Goal: Transaction & Acquisition: Obtain resource

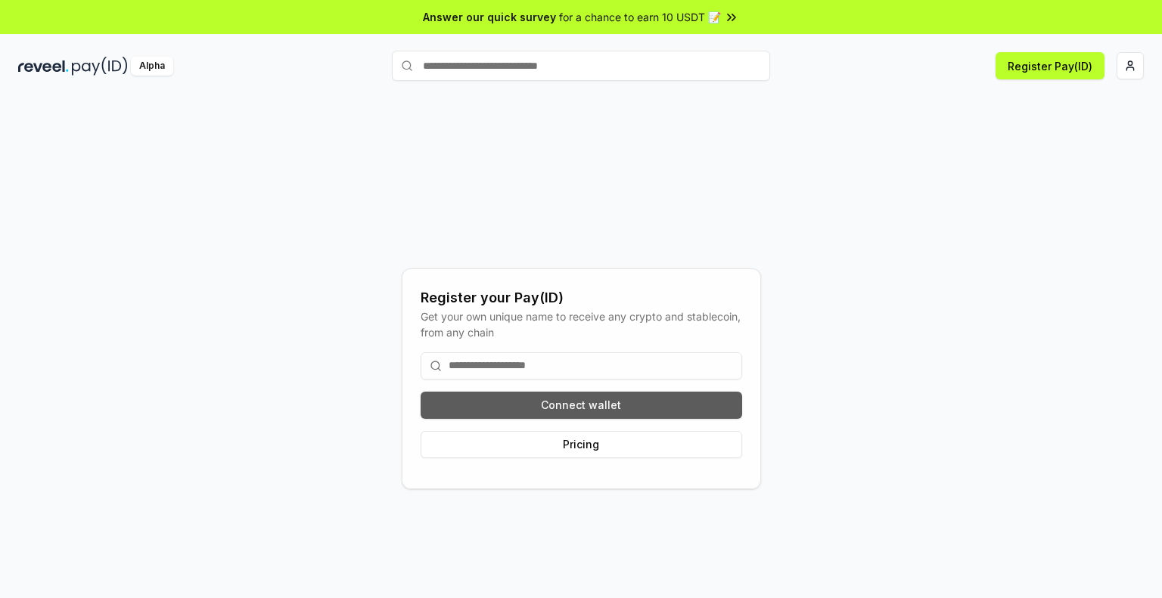
click at [687, 408] on button "Connect wallet" at bounding box center [580, 405] width 321 height 27
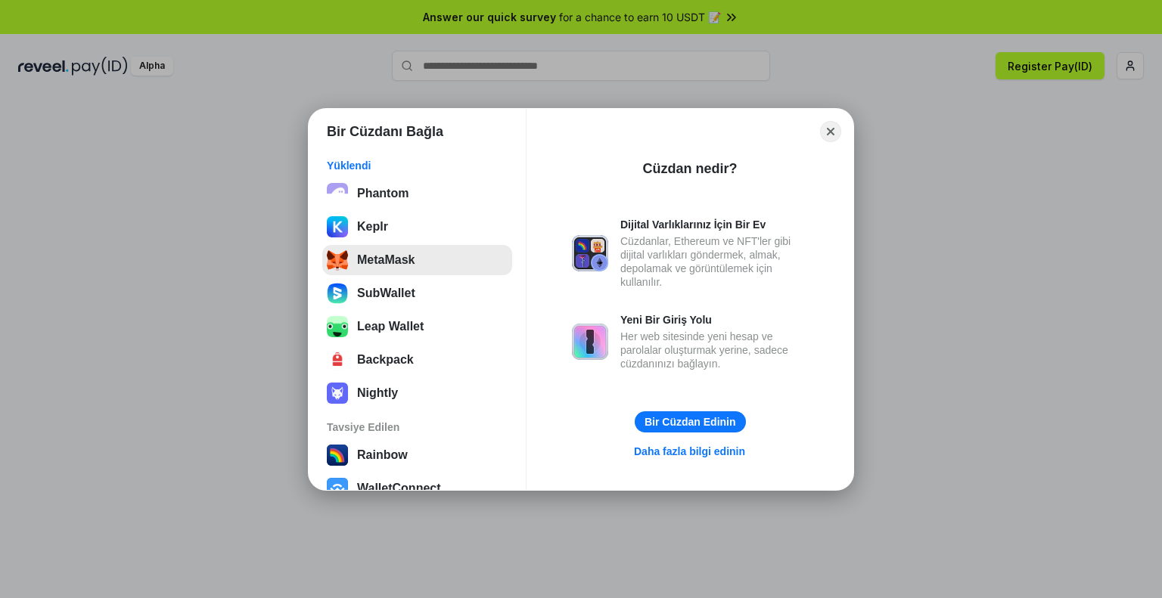
click at [396, 246] on button "MetaMask" at bounding box center [417, 260] width 190 height 30
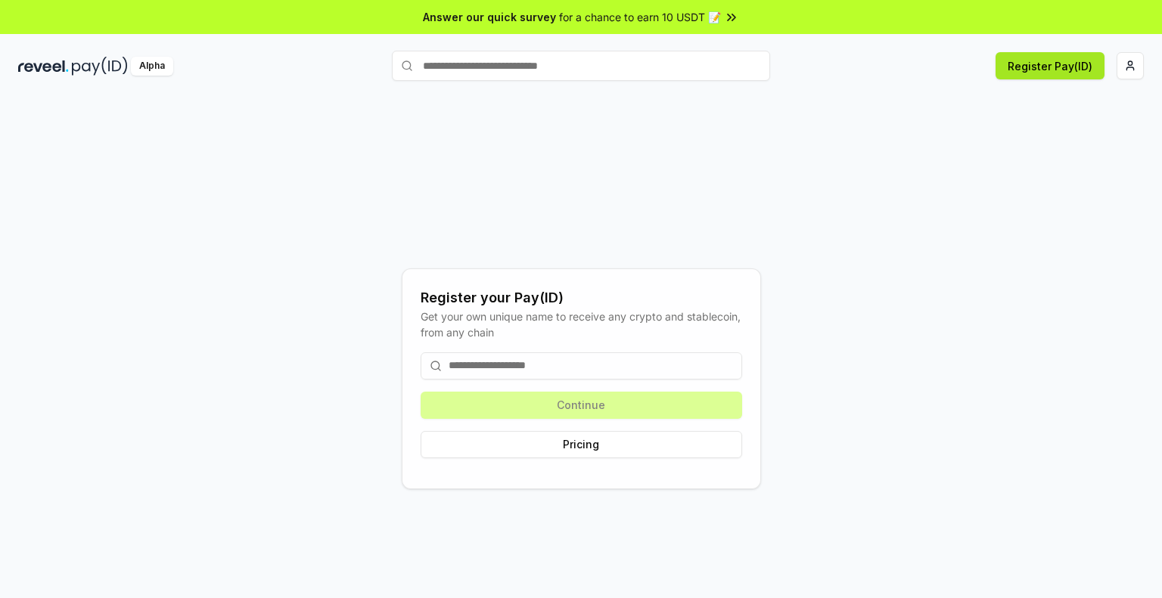
click at [1067, 54] on button "Register Pay(ID)" at bounding box center [1049, 65] width 109 height 27
click at [1044, 67] on button "Register Pay(ID)" at bounding box center [1049, 65] width 109 height 27
click at [1140, 70] on html "Answer our quick survey for a chance to earn 10 USDT 📝 Alpha Register Pay(ID) R…" at bounding box center [581, 299] width 1162 height 598
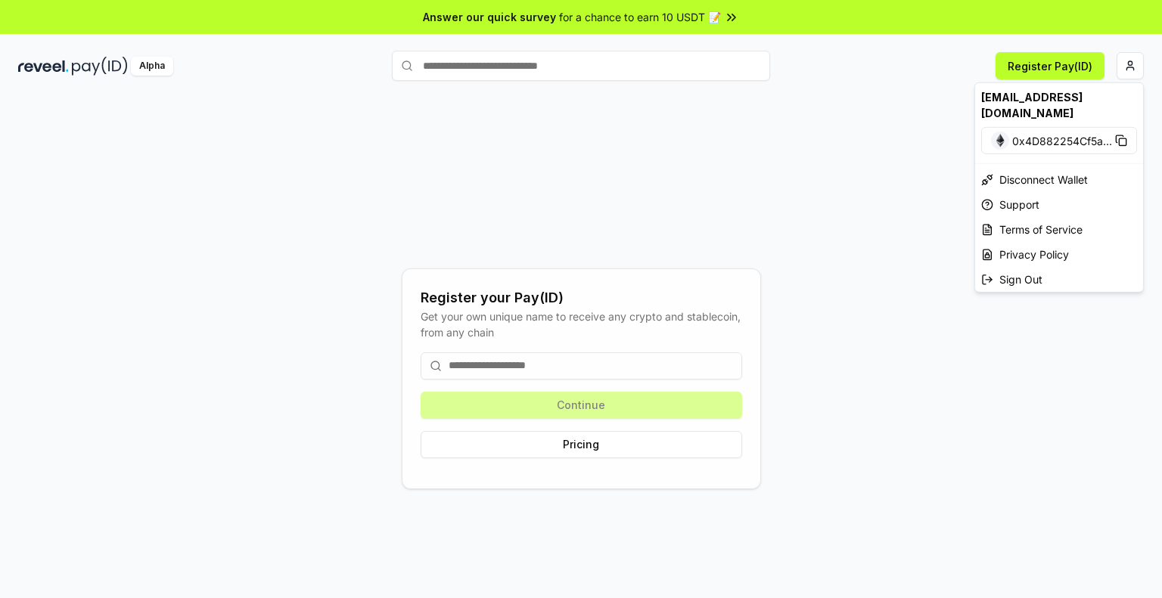
click at [647, 439] on html "Answer our quick survey for a chance to earn 10 USDT 📝 Alpha Register Pay(ID) R…" at bounding box center [581, 299] width 1162 height 598
